Goal: Check status: Check status

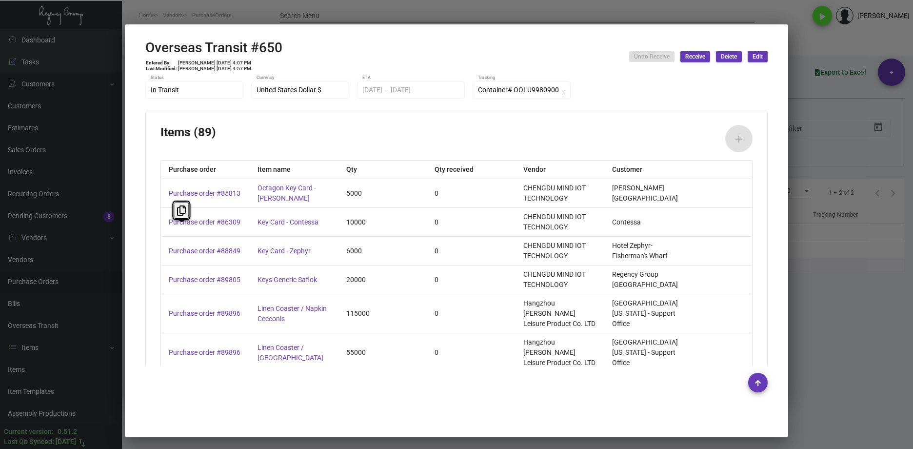
scroll to position [390, 0]
drag, startPoint x: 420, startPoint y: 22, endPoint x: 421, endPoint y: 15, distance: 7.4
click at [420, 21] on div at bounding box center [456, 224] width 913 height 449
click at [421, 15] on div at bounding box center [456, 224] width 913 height 449
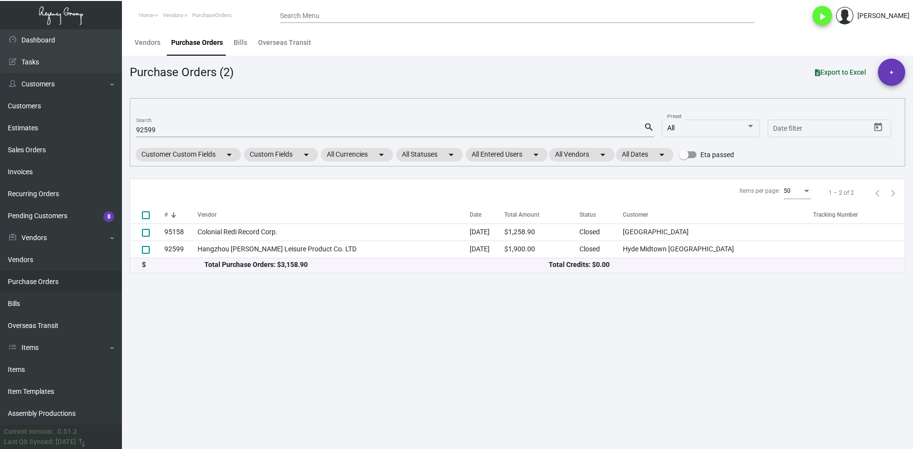
click at [157, 131] on input "92599" at bounding box center [390, 130] width 508 height 8
paste input "101836"
type input "101836"
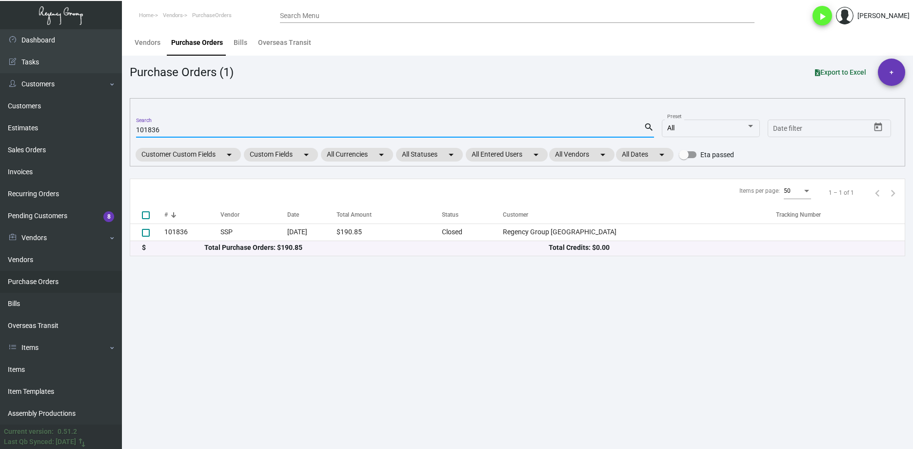
click at [227, 222] on th "Vendor" at bounding box center [253, 214] width 67 height 17
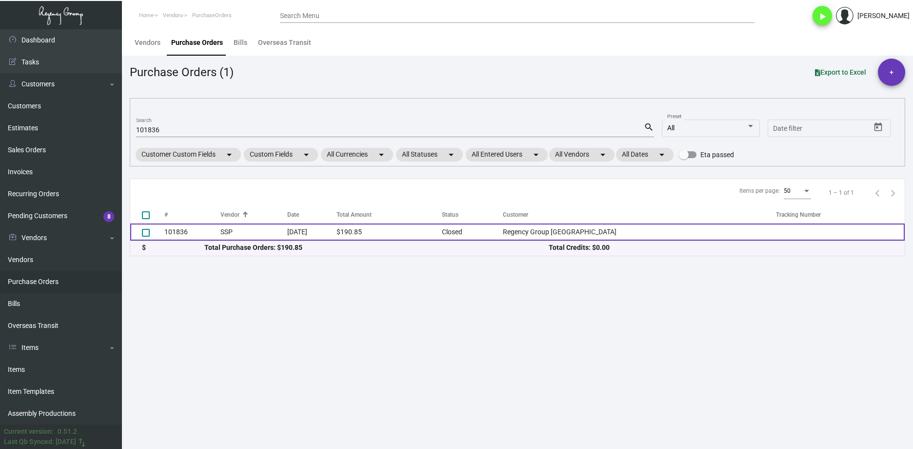
click at [231, 230] on td "SSP" at bounding box center [253, 231] width 67 height 17
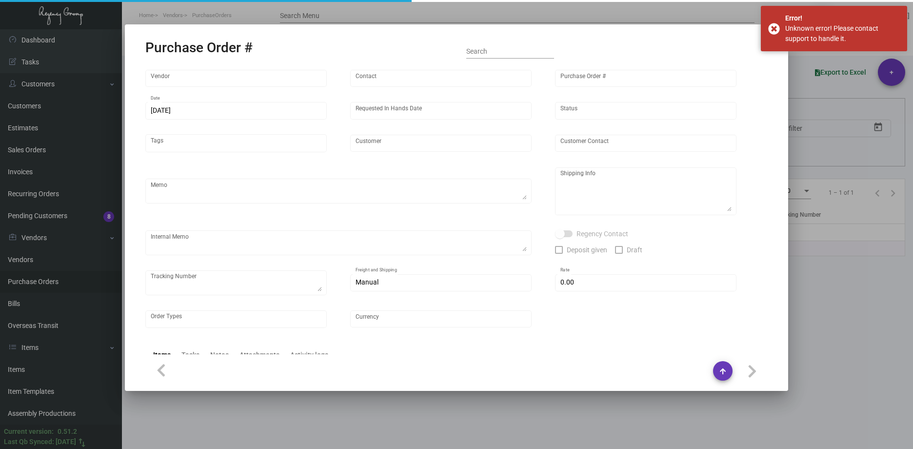
type input "SSP"
type input "[PERSON_NAME]"
type input "101836"
type input "[DATE]"
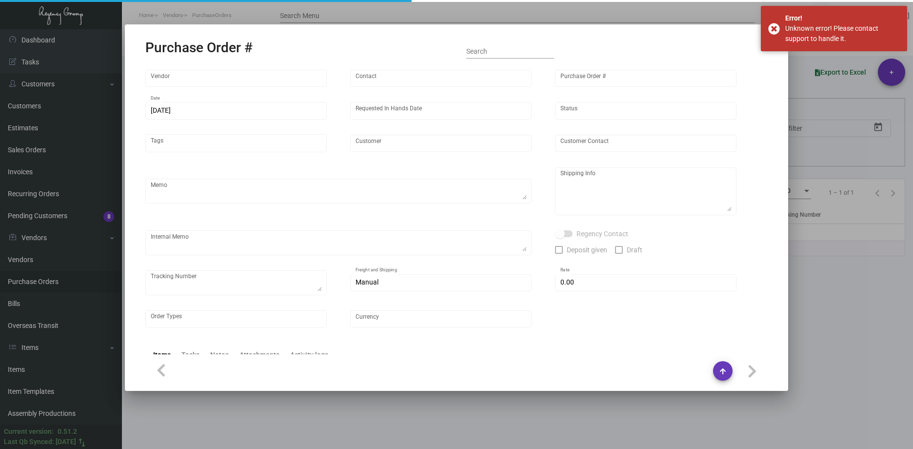
type input "Regency Group [GEOGRAPHIC_DATA]"
type input "Receiving C/O"
type textarea "Regency Group NYC - Receiving C/O [STREET_ADDRESS][US_STATE]"
type input "$ 0.00"
type input "United States Dollar $"
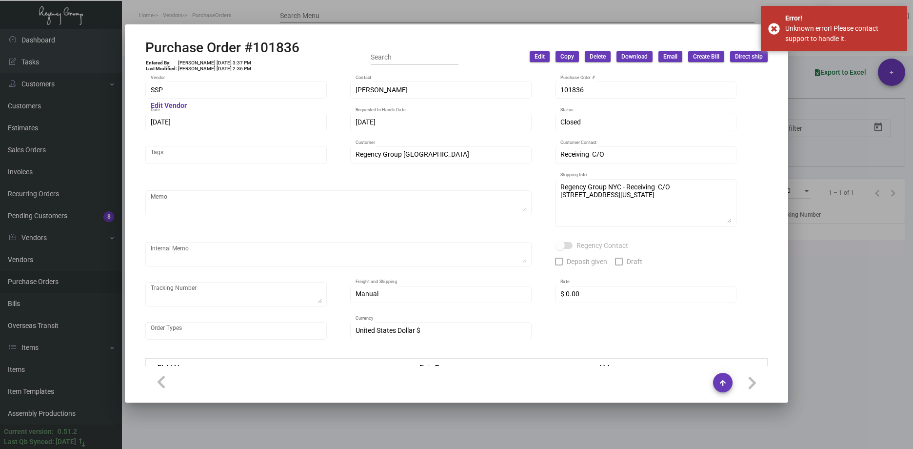
click at [851, 264] on div at bounding box center [456, 224] width 913 height 449
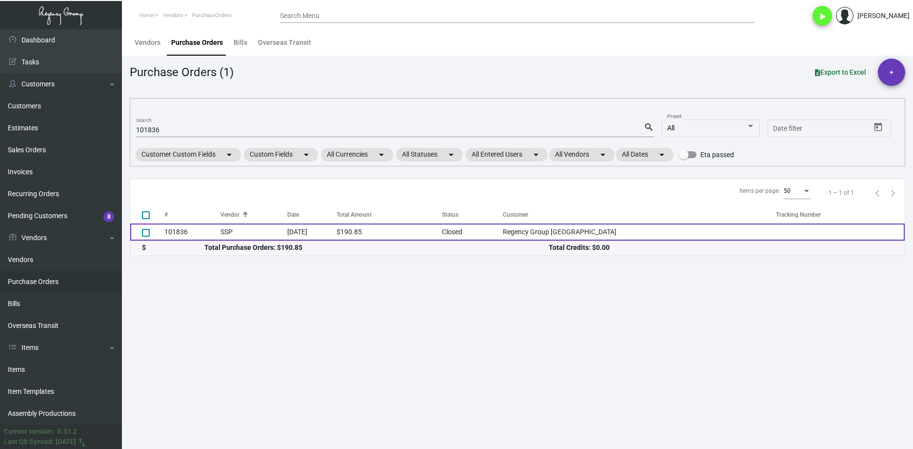
click at [240, 235] on td "SSP" at bounding box center [253, 231] width 67 height 17
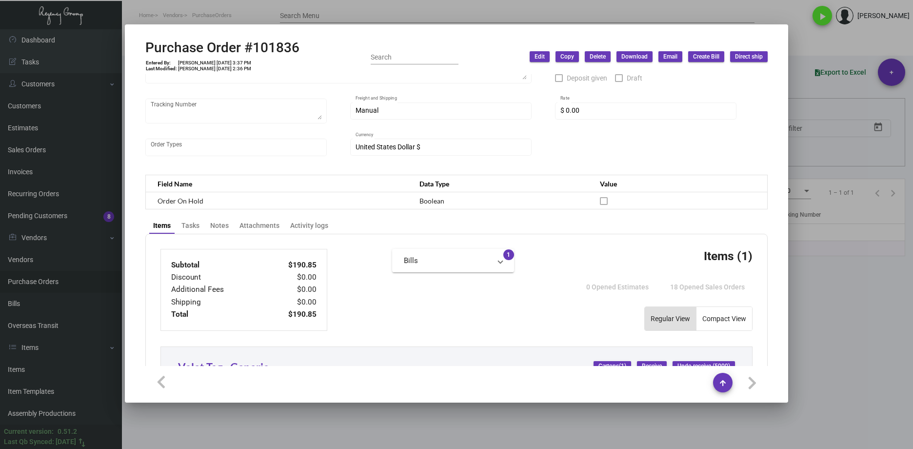
scroll to position [293, 0]
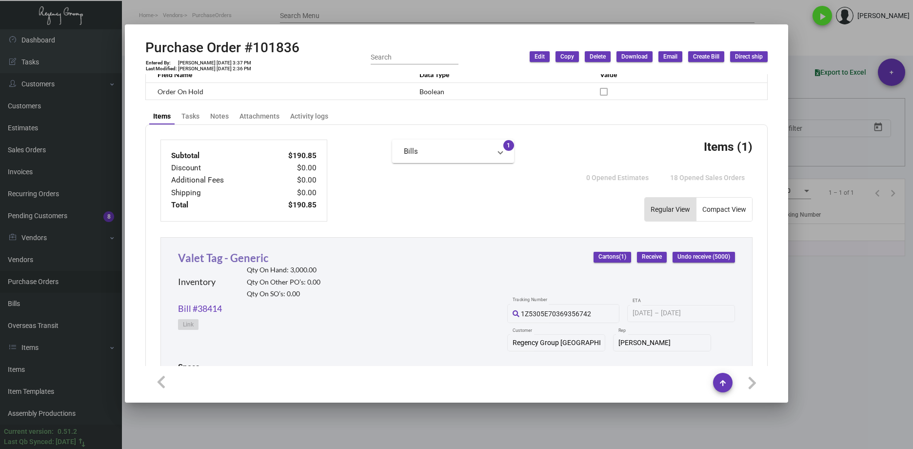
click at [241, 256] on link "Valet Tag - Generic" at bounding box center [223, 257] width 91 height 13
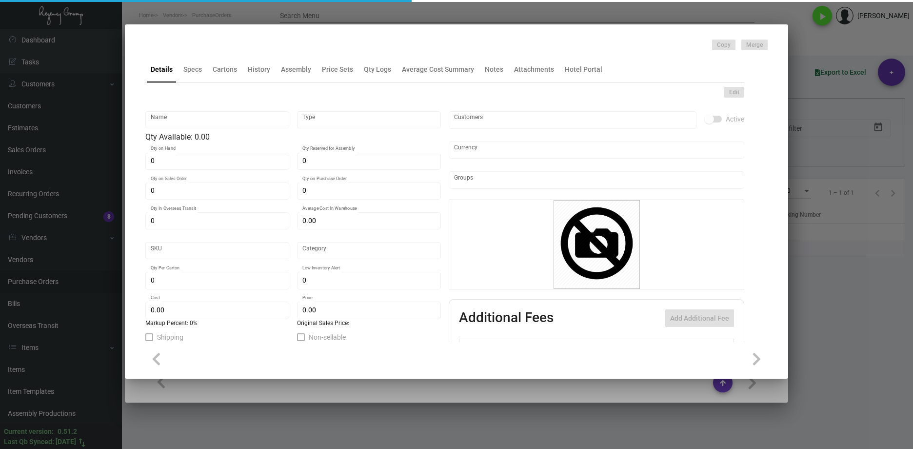
type input "Valet Tag - Generic"
type input "Inventory"
type input "3,000"
type input "$ 0.06362"
type input "952-Valet Tag-45-INV"
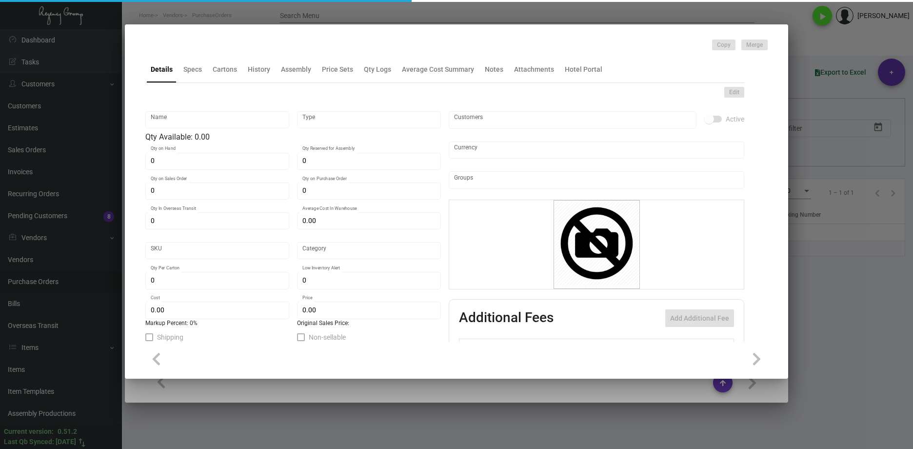
type input "Standard"
type input "5,000"
type input "$ 0.03817"
type input "$ 0.139"
checkbox input "true"
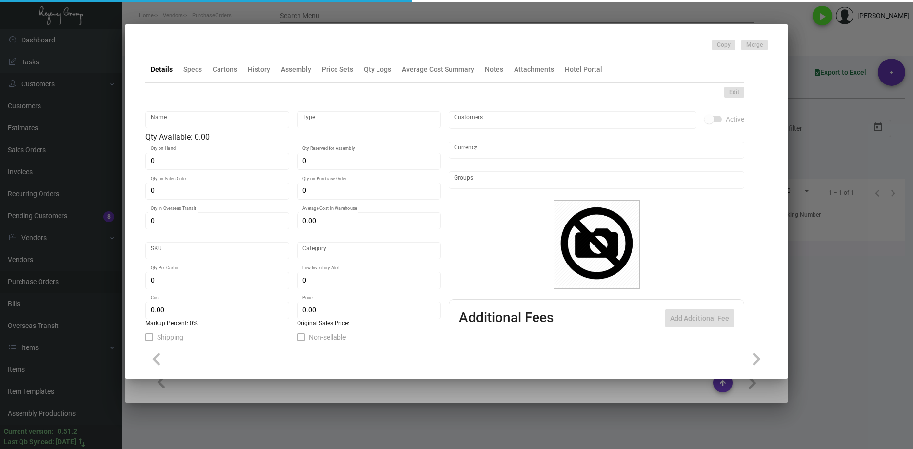
type input "United States Dollar $"
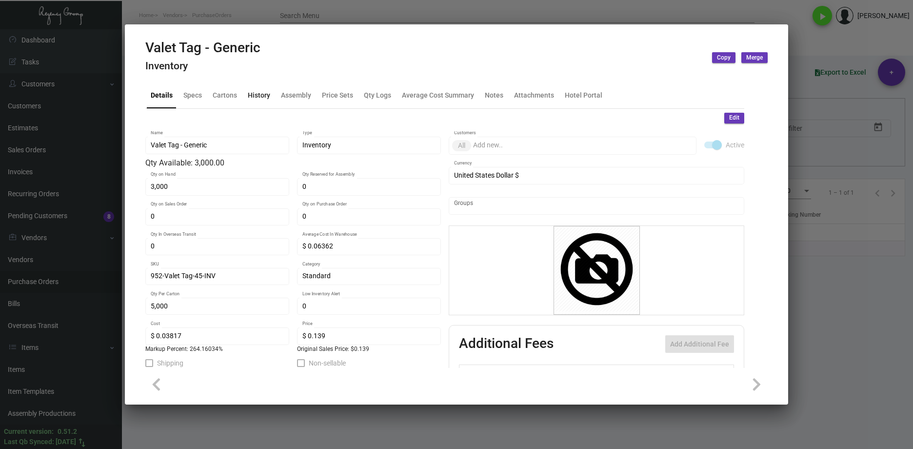
click at [260, 94] on div "History" at bounding box center [259, 95] width 22 height 10
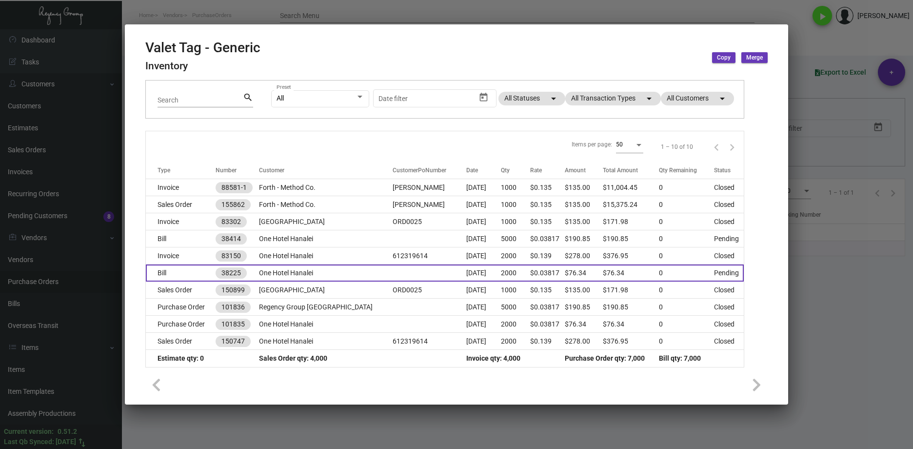
scroll to position [74, 0]
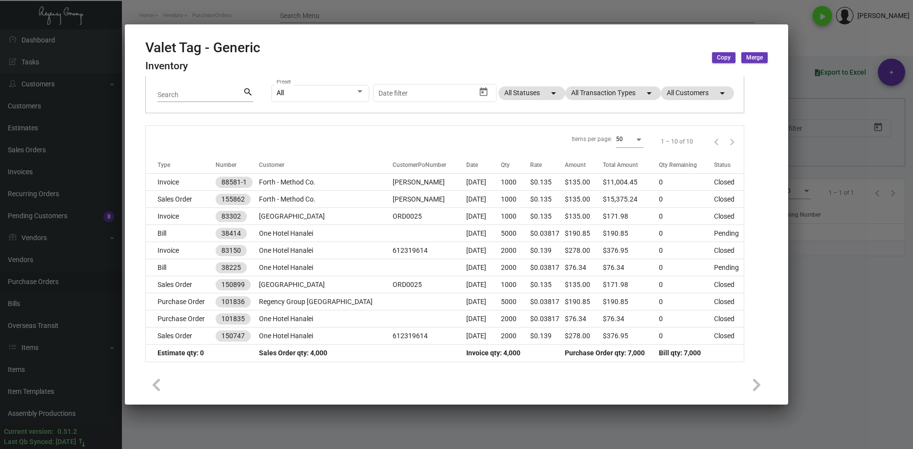
click at [864, 366] on div at bounding box center [456, 224] width 913 height 449
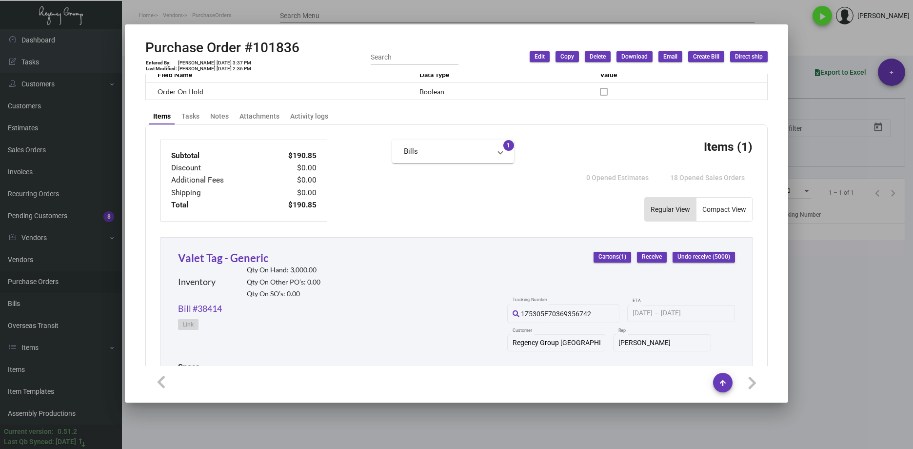
drag, startPoint x: 879, startPoint y: 322, endPoint x: 873, endPoint y: 317, distance: 8.6
click at [876, 322] on div at bounding box center [456, 224] width 913 height 449
